Goal: Find specific page/section: Find specific page/section

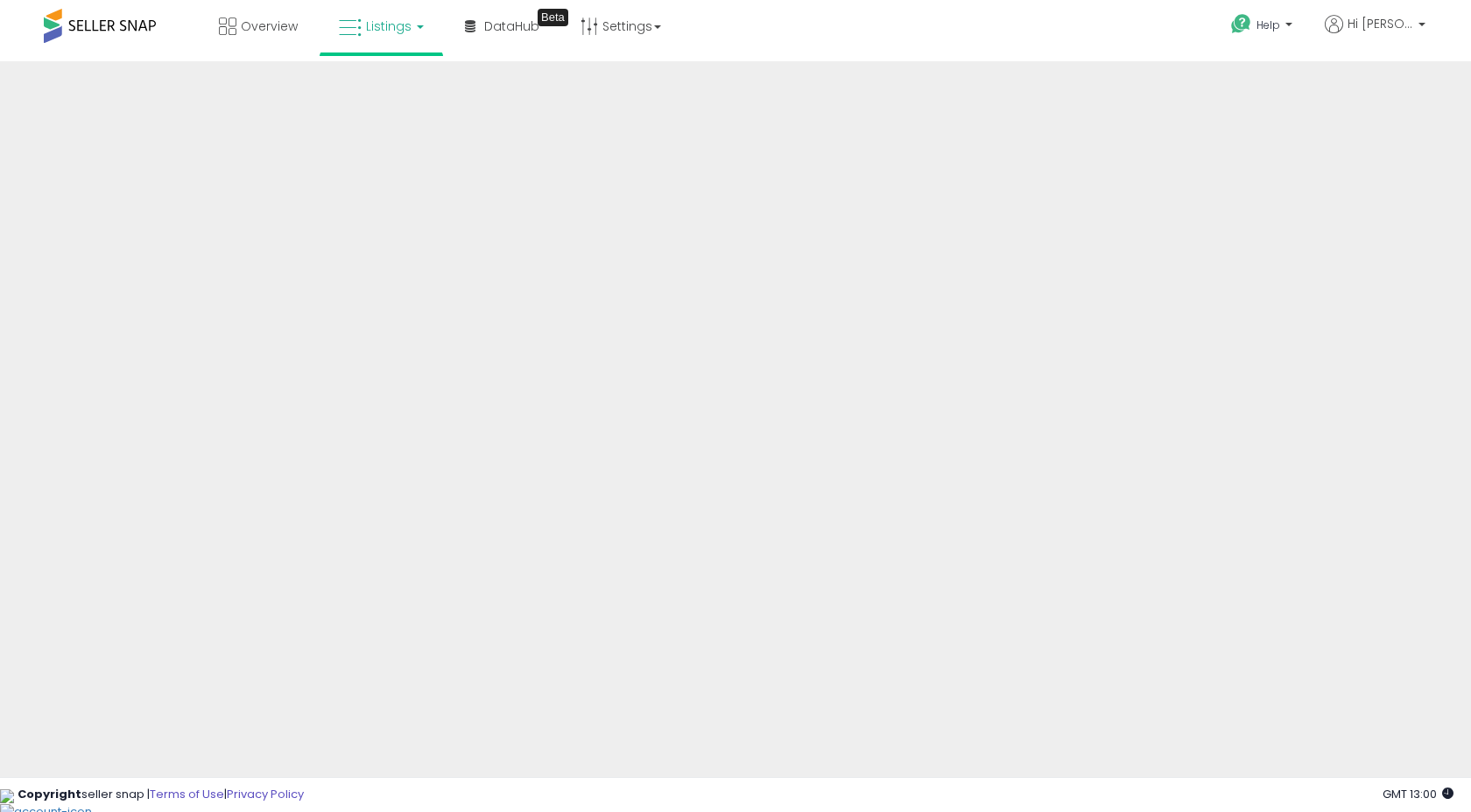
click at [418, 26] on b at bounding box center [420, 27] width 7 height 4
click at [394, 93] on icon at bounding box center [394, 87] width 76 height 23
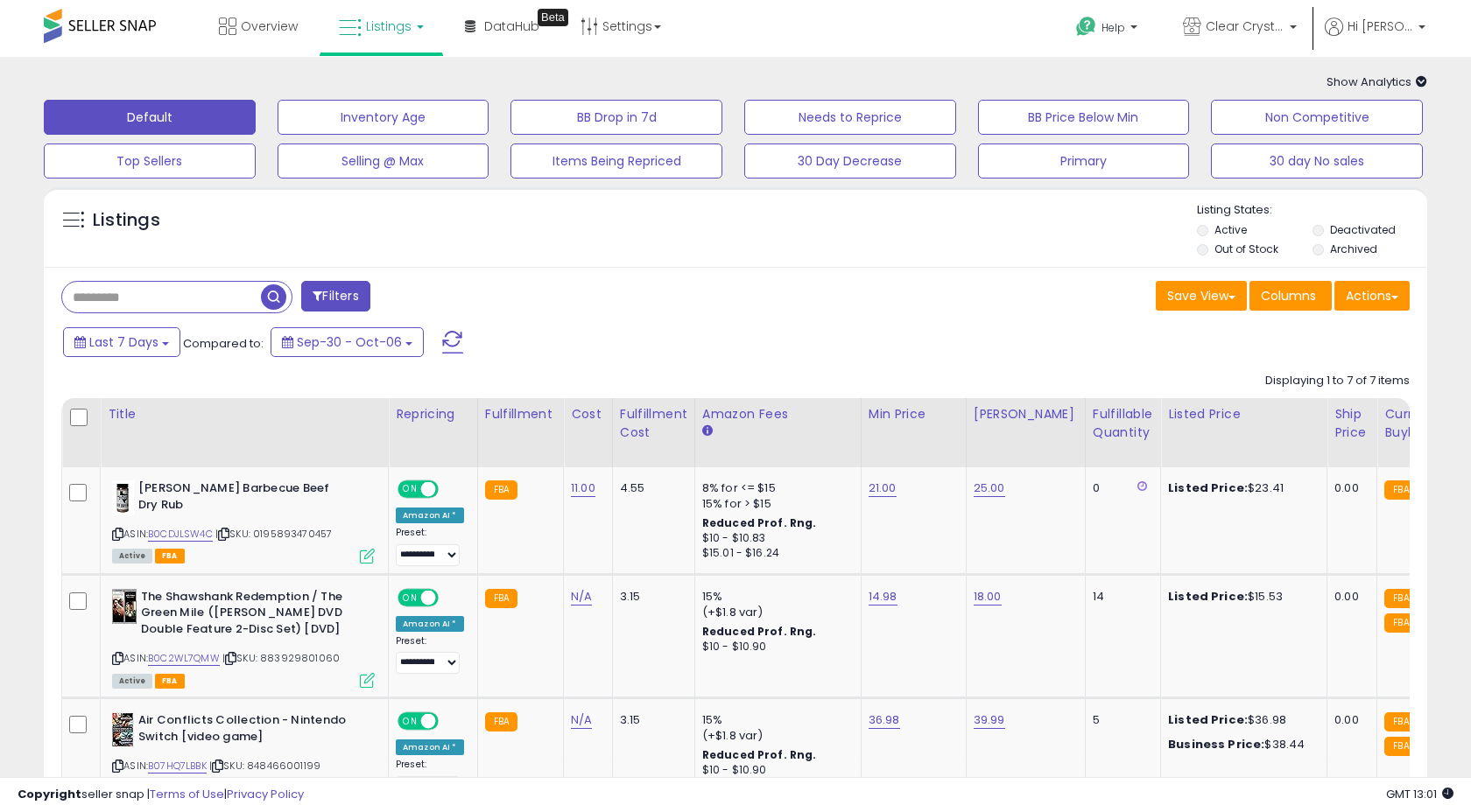
click at [411, 24] on link "Listings" at bounding box center [381, 26] width 111 height 52
click at [400, 149] on icon at bounding box center [396, 152] width 92 height 26
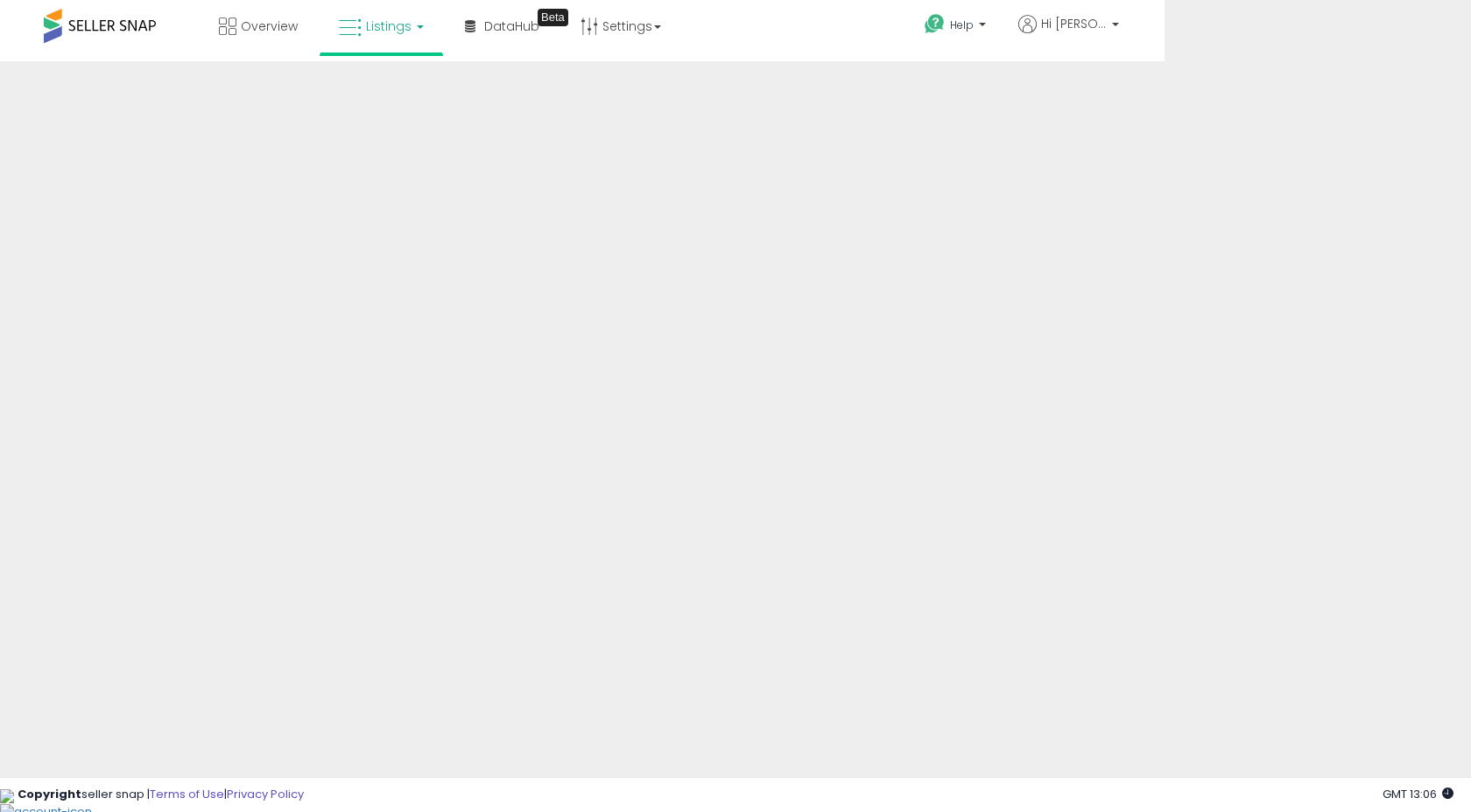
click at [307, 789] on link at bounding box center [307, 789] width 0 height 0
